Goal: Task Accomplishment & Management: Use online tool/utility

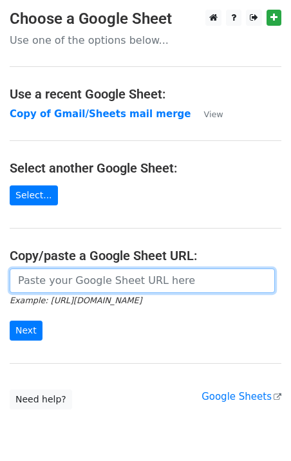
click at [59, 283] on input "url" at bounding box center [142, 281] width 265 height 24
type input "[URL][DOMAIN_NAME]"
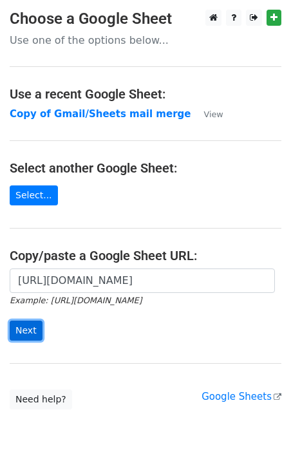
click at [30, 327] on input "Next" at bounding box center [26, 331] width 33 height 20
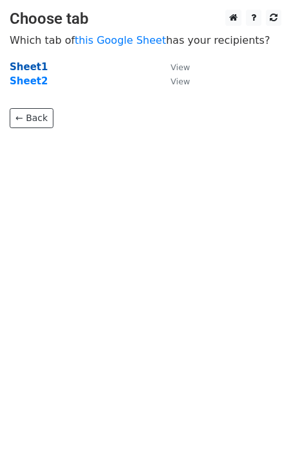
click at [31, 64] on strong "Sheet1" at bounding box center [29, 67] width 38 height 12
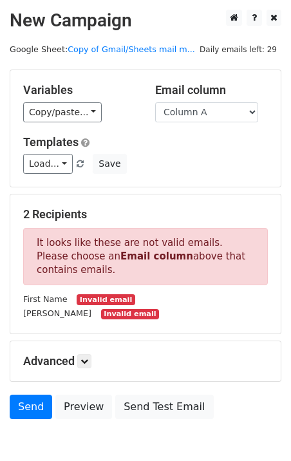
click at [93, 301] on small "Invalid email" at bounding box center [106, 299] width 58 height 11
click at [68, 225] on div "2 Recipients It looks like these are not valid emails. Please choose an Email c…" at bounding box center [145, 263] width 245 height 113
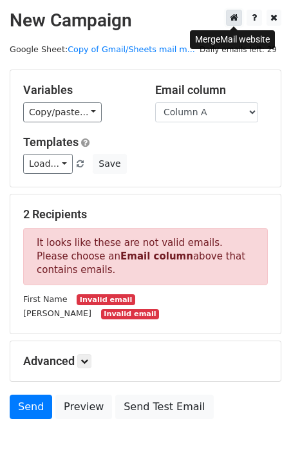
click at [240, 19] on link at bounding box center [234, 18] width 16 height 16
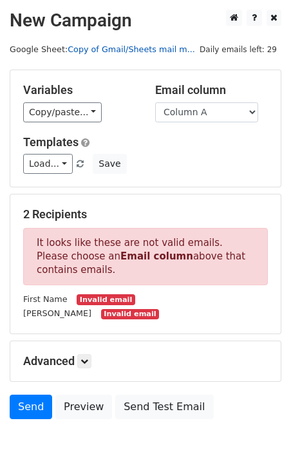
click at [86, 48] on link "Copy of Gmail/Sheets mail m..." at bounding box center [131, 49] width 127 height 10
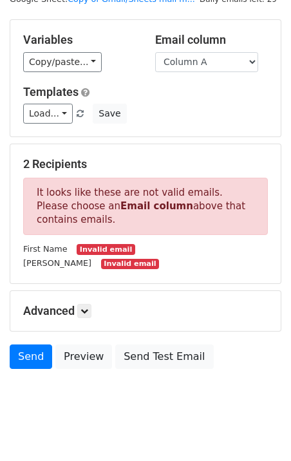
scroll to position [67, 0]
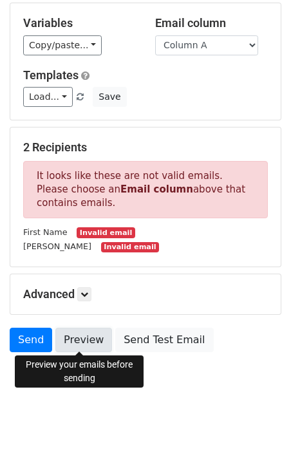
click at [93, 337] on link "Preview" at bounding box center [83, 340] width 57 height 24
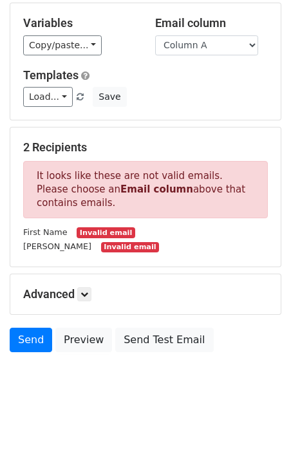
click at [133, 300] on h5 "Advanced" at bounding box center [145, 294] width 245 height 14
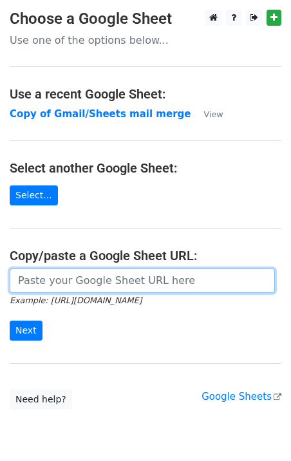
click at [62, 290] on input "url" at bounding box center [142, 281] width 265 height 24
click at [60, 283] on input "url" at bounding box center [142, 281] width 265 height 24
type input "https://docs.google.com/spreadsheets/d/1ybbIjyPz1an0o7E-vwBCI0k67XoCnZBdwl8FpVm…"
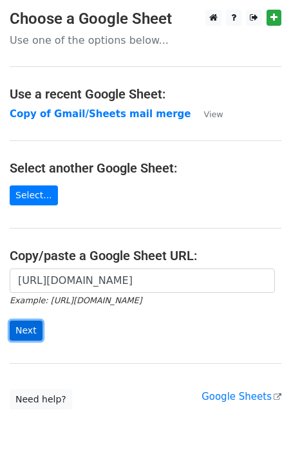
click at [21, 325] on input "Next" at bounding box center [26, 331] width 33 height 20
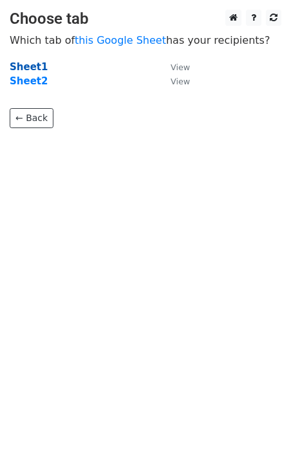
click at [30, 68] on strong "Sheet1" at bounding box center [29, 67] width 38 height 12
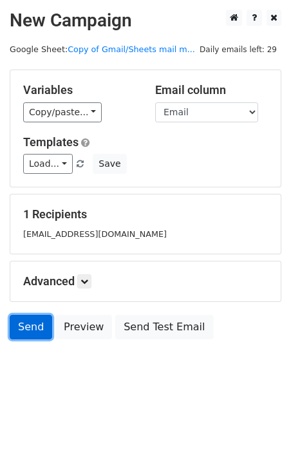
click at [37, 332] on link "Send" at bounding box center [31, 327] width 42 height 24
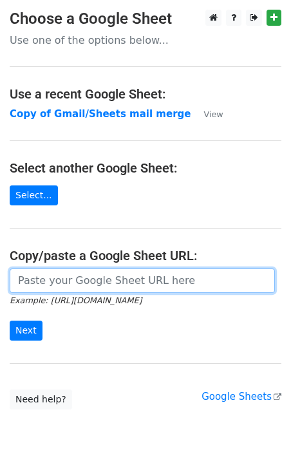
click at [55, 276] on input "url" at bounding box center [142, 281] width 265 height 24
type input "[URL][DOMAIN_NAME]"
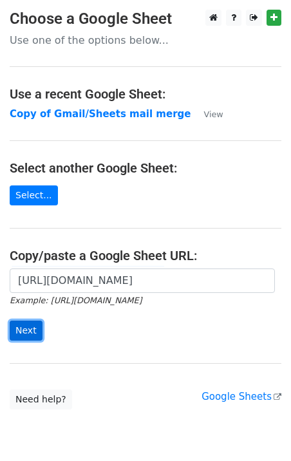
click at [17, 332] on input "Next" at bounding box center [26, 331] width 33 height 20
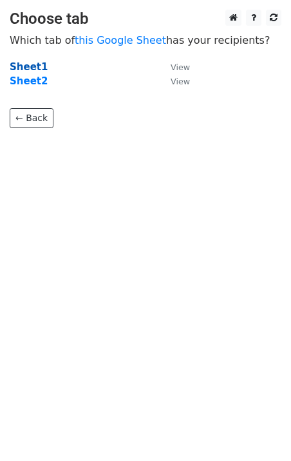
click at [25, 68] on strong "Sheet1" at bounding box center [29, 67] width 38 height 12
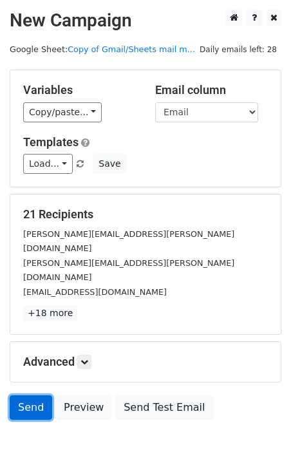
click at [26, 395] on link "Send" at bounding box center [31, 407] width 42 height 24
